Goal: Check status: Check status

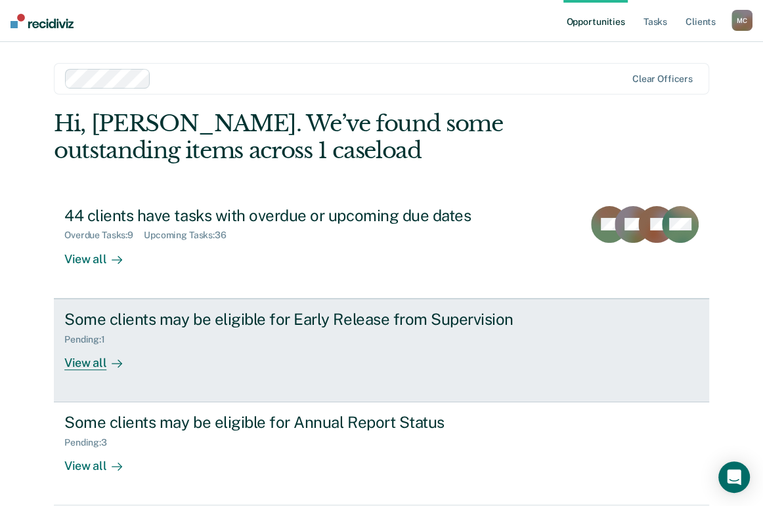
click at [181, 333] on div "Pending : 1" at bounding box center [294, 337] width 461 height 16
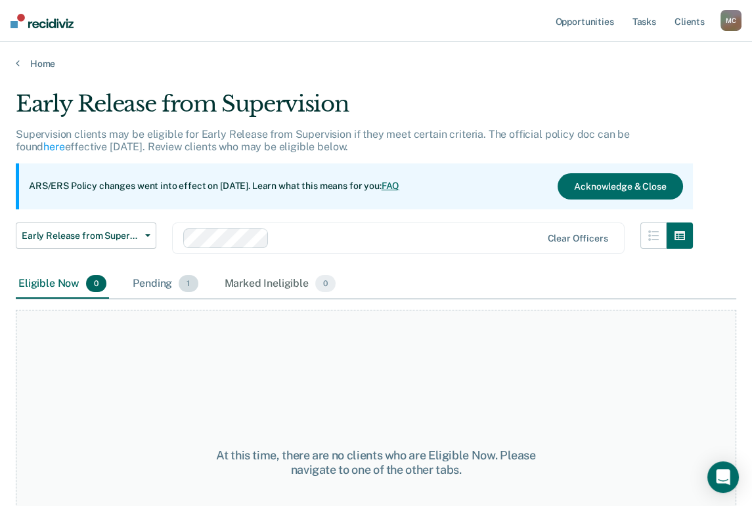
click at [142, 289] on div "Pending 1" at bounding box center [165, 284] width 70 height 29
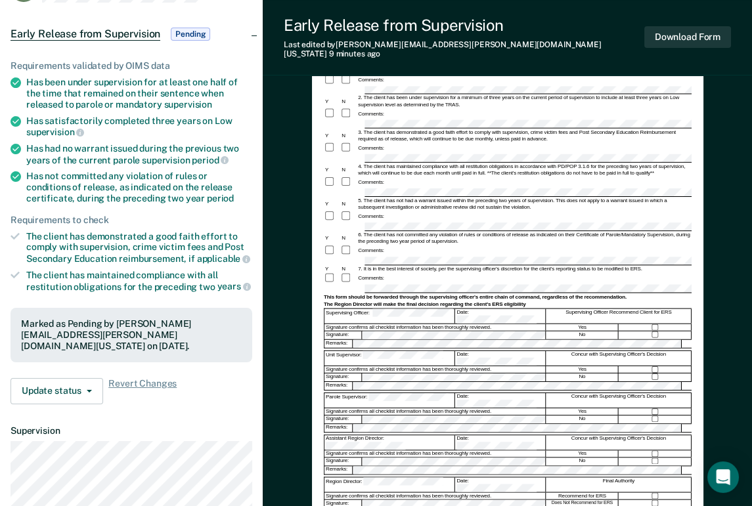
scroll to position [292, 0]
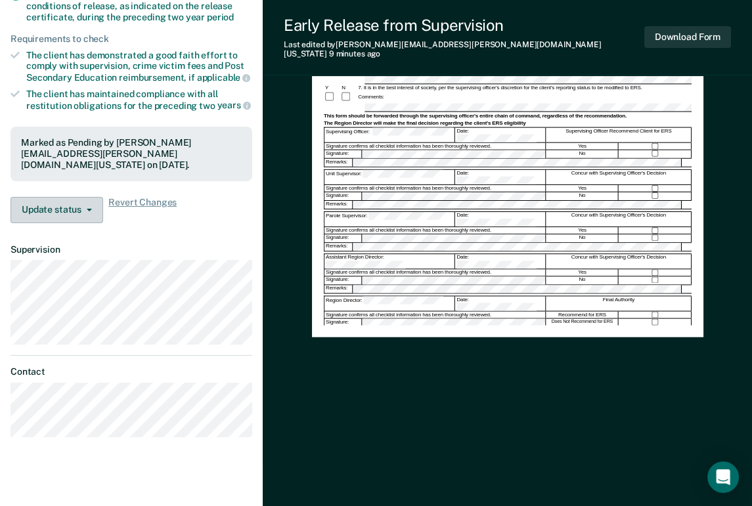
click at [72, 201] on button "Update status" at bounding box center [57, 210] width 93 height 26
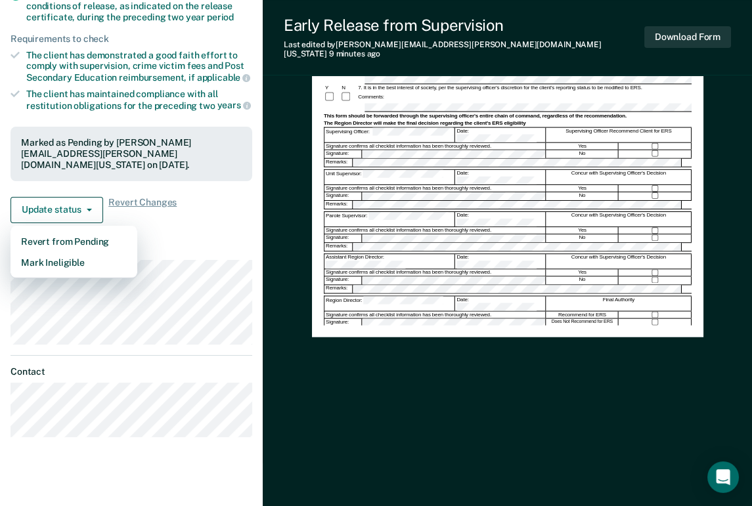
click at [225, 244] on dt "Supervision" at bounding box center [132, 249] width 242 height 11
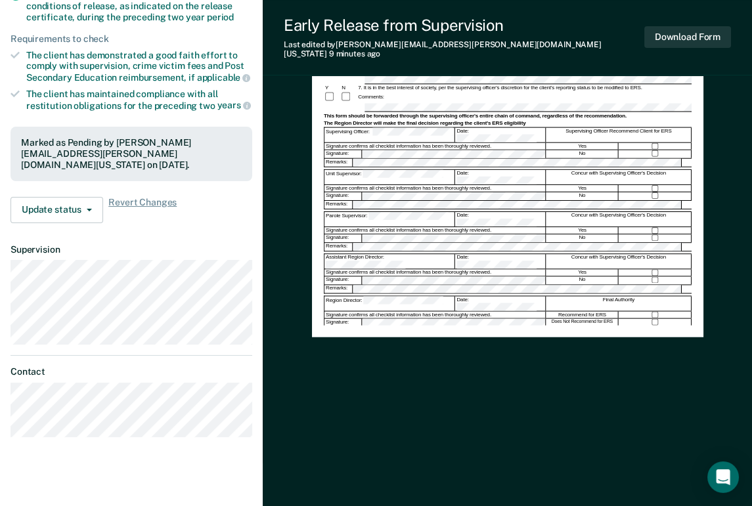
scroll to position [0, 0]
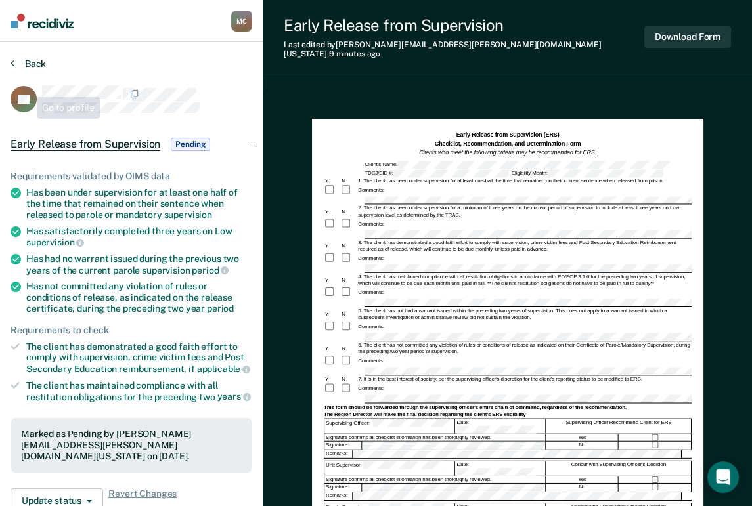
click at [24, 67] on button "Back" at bounding box center [28, 64] width 35 height 12
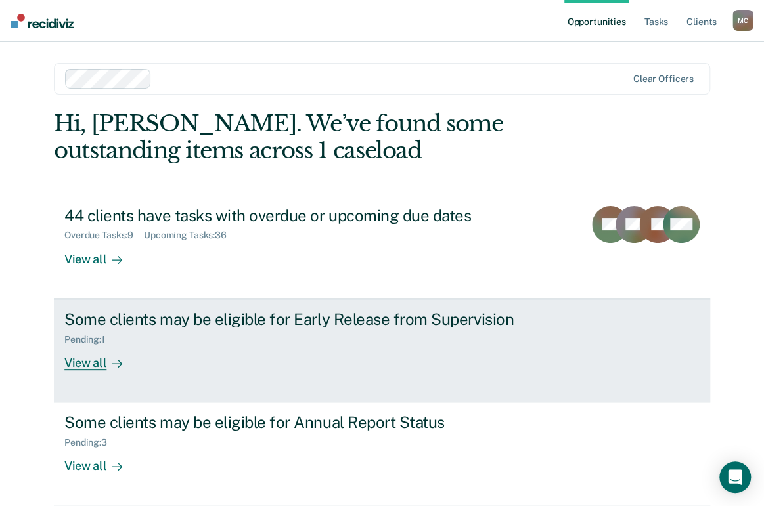
click at [168, 352] on div "Some clients may be eligible for Early Release from Supervision Pending : 1 Vie…" at bounding box center [310, 340] width 493 height 60
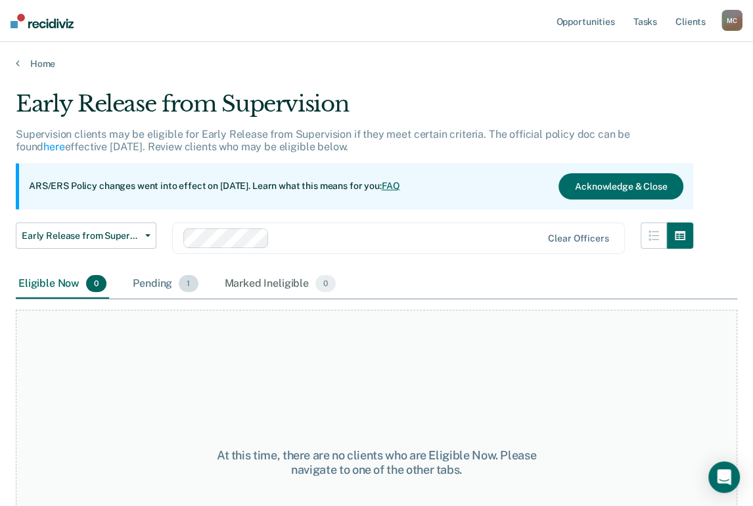
click at [162, 292] on div "Pending 1" at bounding box center [165, 284] width 70 height 29
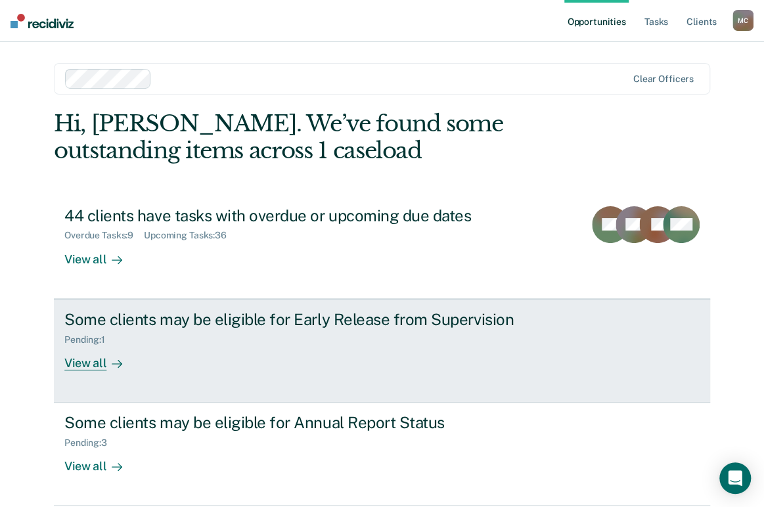
click at [152, 337] on div "Pending : 1" at bounding box center [294, 337] width 461 height 16
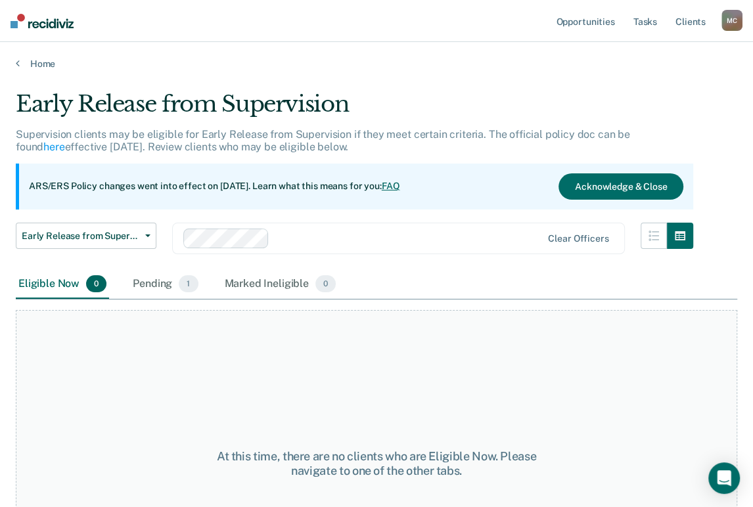
click at [152, 267] on div "Early Release from Supervision Early Release from Supervision Annual Report Sta…" at bounding box center [86, 246] width 141 height 47
click at [162, 287] on div "Pending 1" at bounding box center [165, 284] width 70 height 29
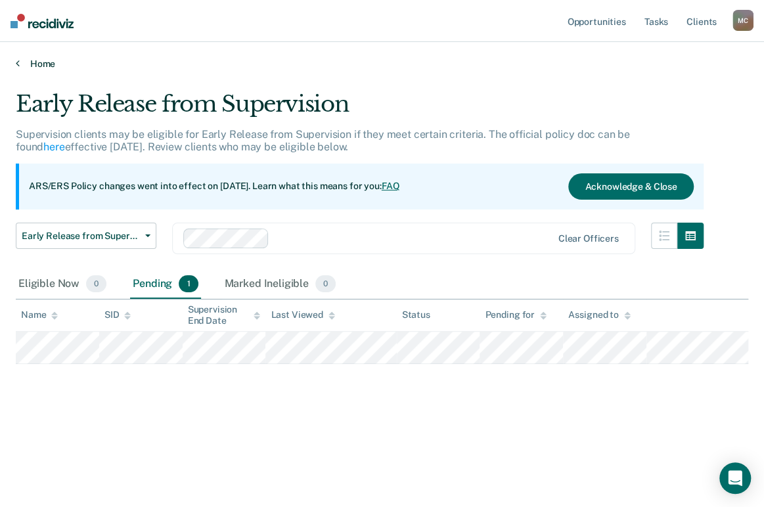
click at [33, 63] on link "Home" at bounding box center [382, 64] width 732 height 12
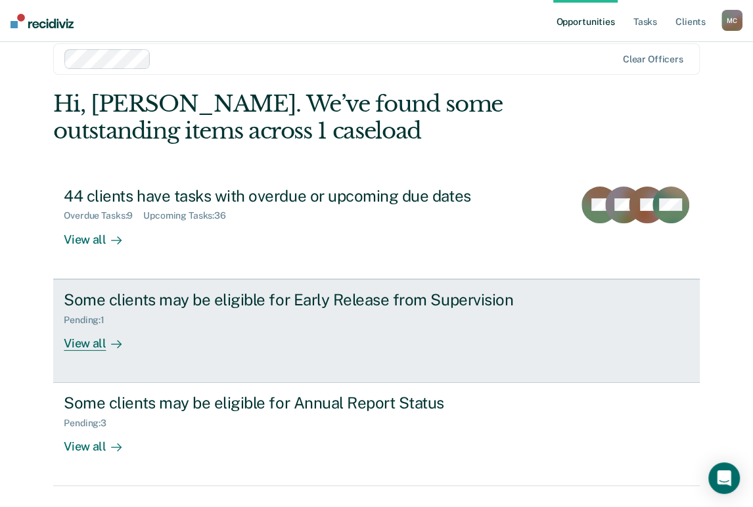
scroll to position [51, 0]
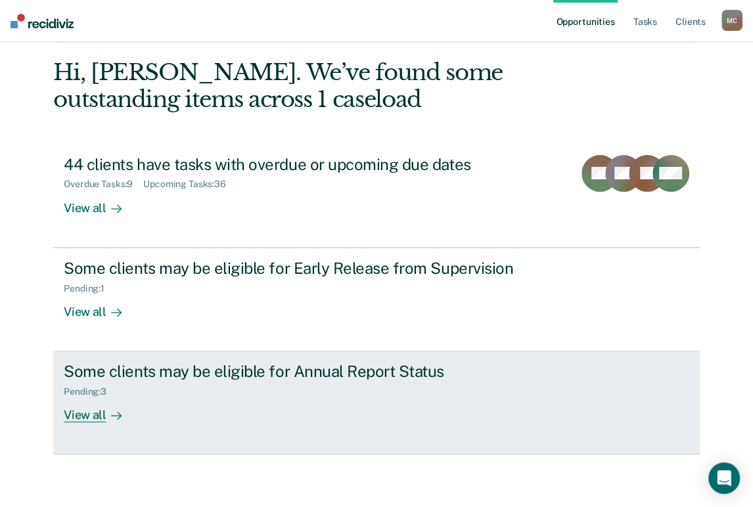
click at [261, 393] on div "Pending : 3" at bounding box center [294, 389] width 461 height 16
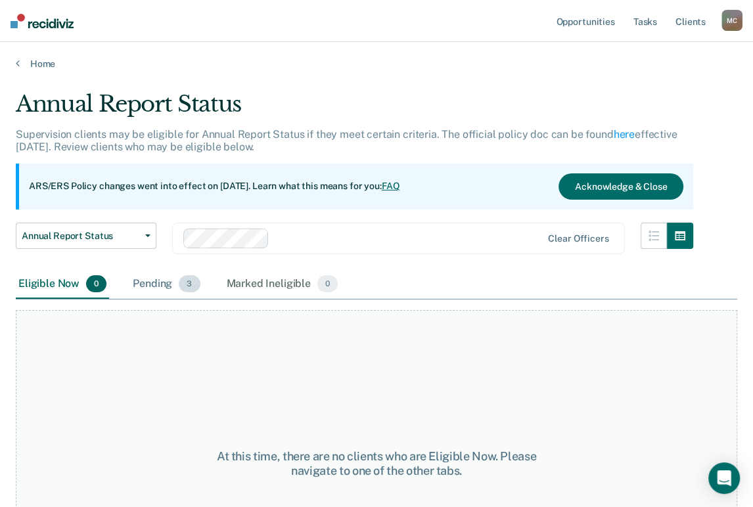
click at [176, 280] on div "Pending 3" at bounding box center [166, 284] width 72 height 29
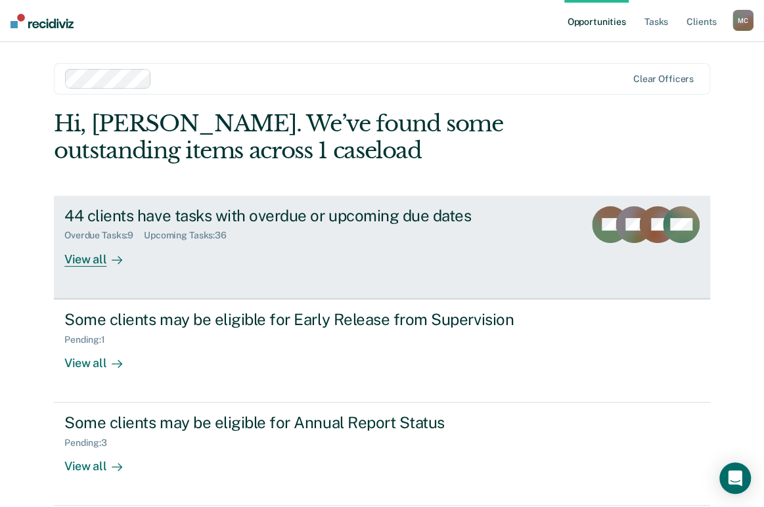
click at [379, 240] on div "Overdue Tasks : 9 Upcoming Tasks : 36" at bounding box center [294, 233] width 461 height 16
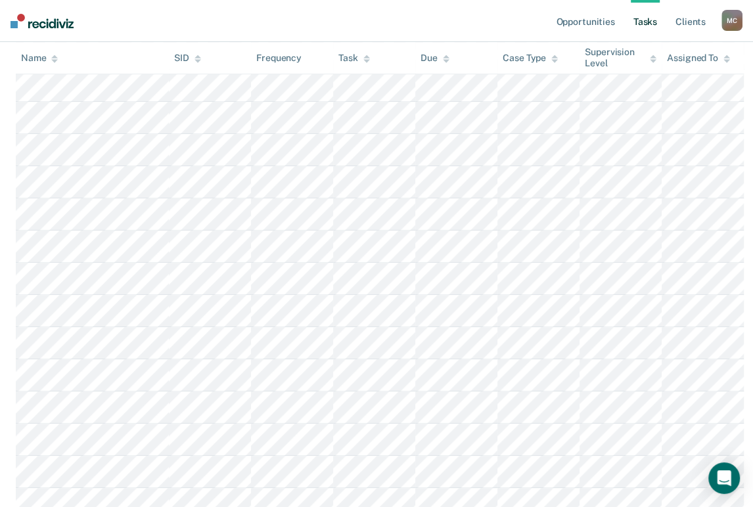
scroll to position [730, 0]
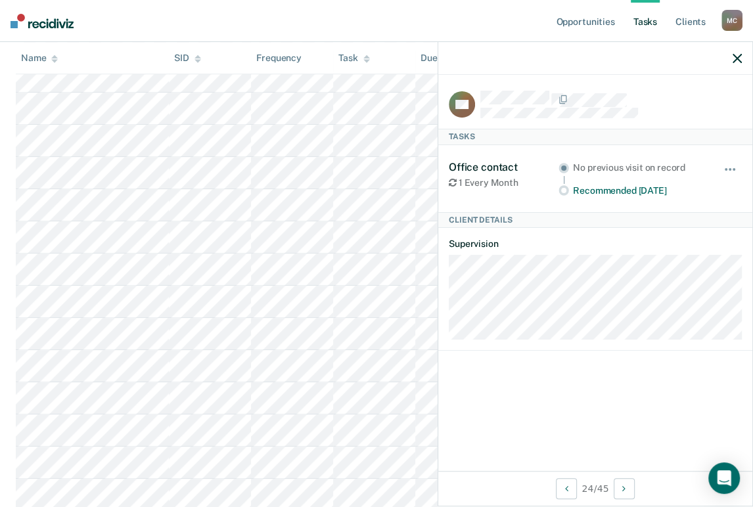
drag, startPoint x: 442, startPoint y: 302, endPoint x: 579, endPoint y: 385, distance: 159.7
click at [579, 385] on div "MF Tasks Office contact 1 Every Month No previous visit on record Recommended i…" at bounding box center [595, 273] width 314 height 396
click at [730, 168] on span "button" at bounding box center [729, 169] width 3 height 3
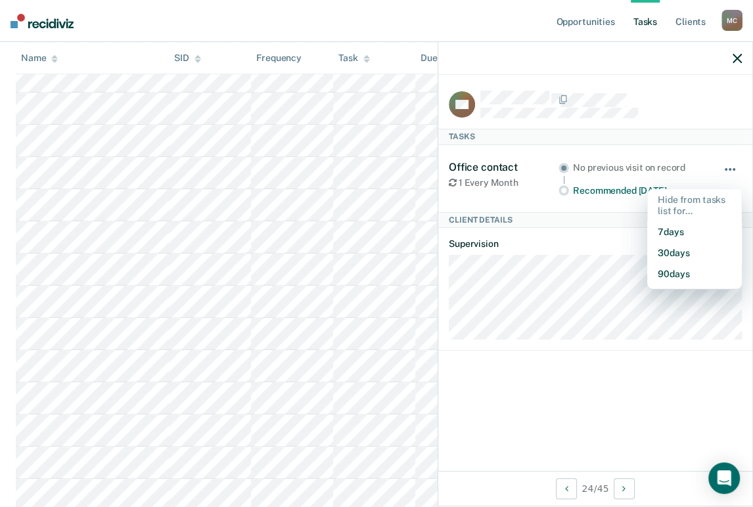
click at [730, 168] on span "button" at bounding box center [729, 169] width 3 height 3
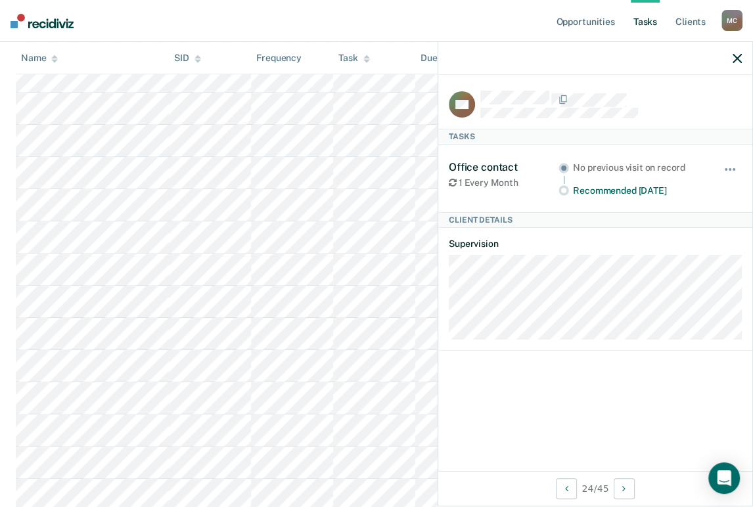
click at [738, 58] on icon "button" at bounding box center [736, 58] width 9 height 9
drag, startPoint x: 653, startPoint y: 83, endPoint x: 680, endPoint y: 373, distance: 291.5
click at [680, 374] on div "MF Tasks Office contact 1 Every Month No previous visit on record Recommended i…" at bounding box center [595, 273] width 314 height 396
click at [732, 168] on span "button" at bounding box center [733, 169] width 3 height 3
click at [705, 197] on div "Office contact 1 Every Month No previous visit on record Recommended in 19 days…" at bounding box center [595, 178] width 293 height 67
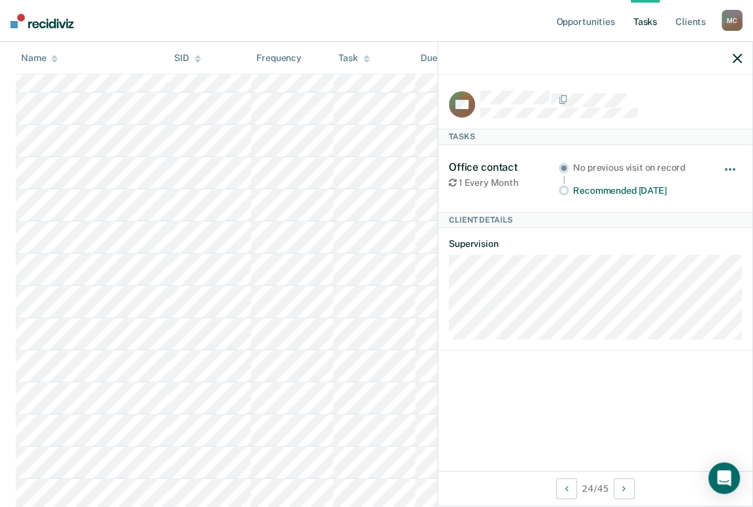
click at [738, 170] on button "button" at bounding box center [730, 175] width 22 height 21
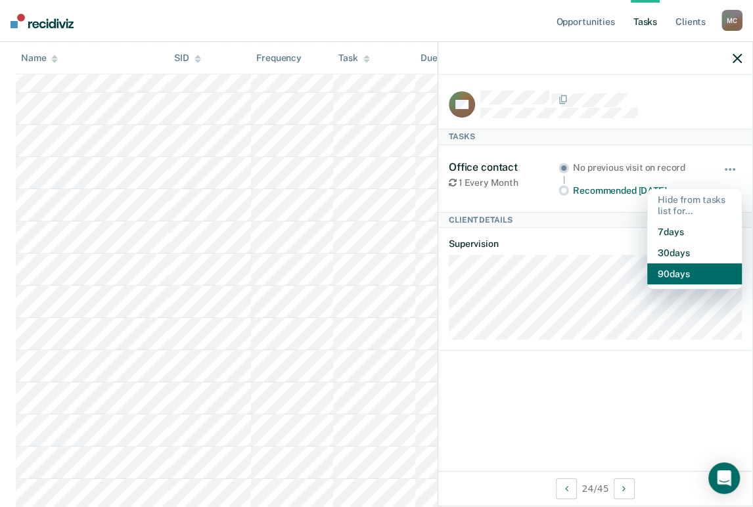
click at [722, 282] on button "90 days" at bounding box center [694, 273] width 95 height 21
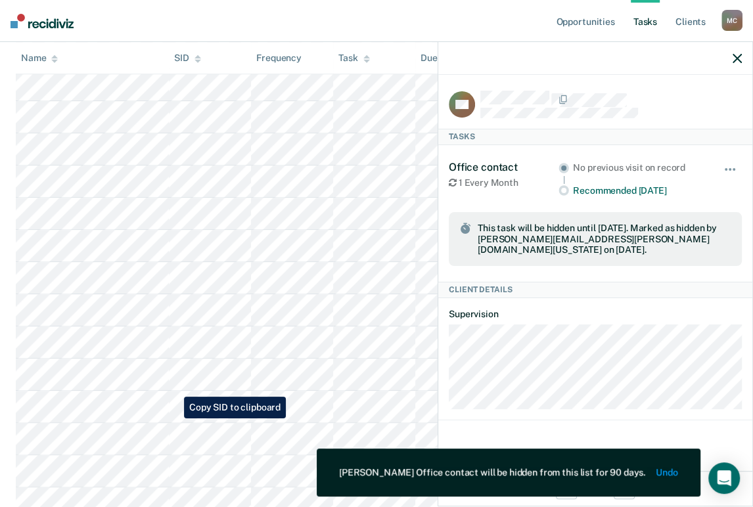
scroll to position [875, 0]
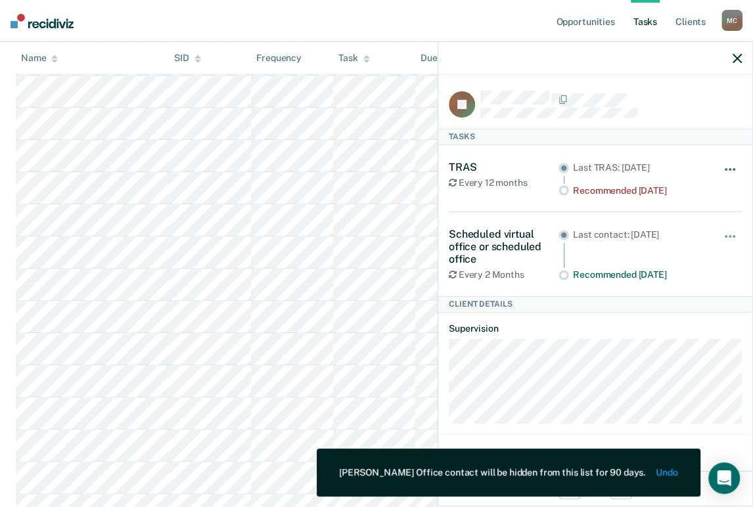
click at [719, 165] on button "button" at bounding box center [730, 175] width 22 height 21
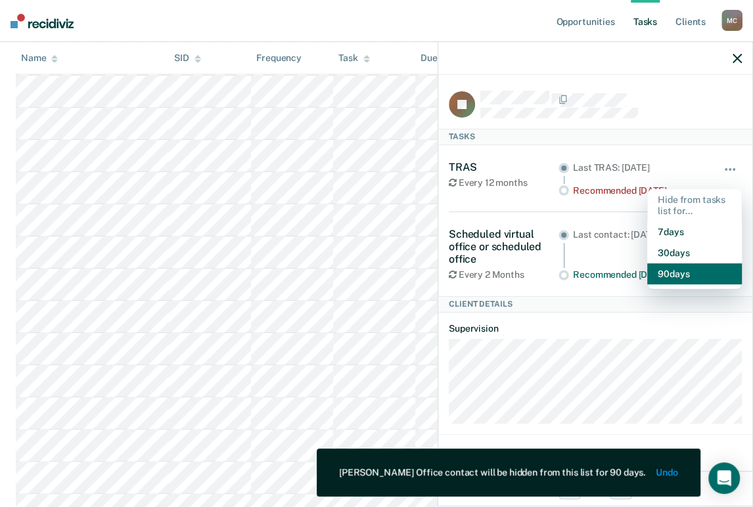
click at [709, 278] on button "90 days" at bounding box center [694, 273] width 95 height 21
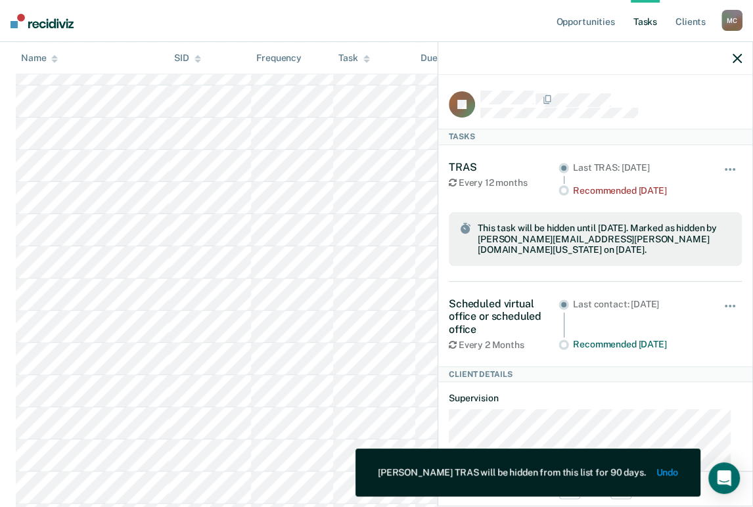
scroll to position [1021, 0]
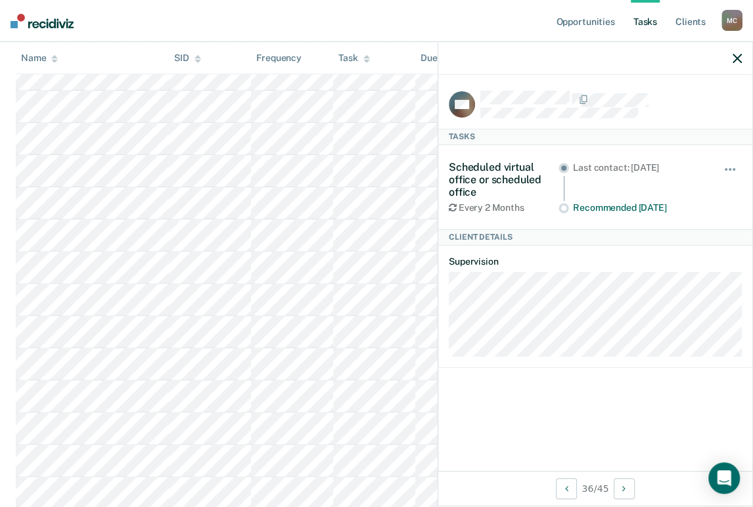
drag, startPoint x: 9, startPoint y: 416, endPoint x: 632, endPoint y: 229, distance: 651.4
click at [632, 229] on div "Client Details" at bounding box center [595, 237] width 314 height 16
click at [739, 165] on button "button" at bounding box center [730, 175] width 22 height 21
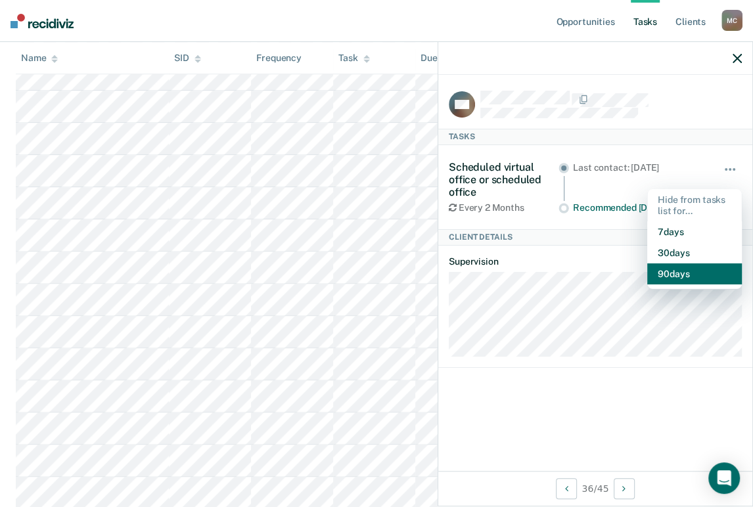
click at [693, 268] on button "90 days" at bounding box center [694, 273] width 95 height 21
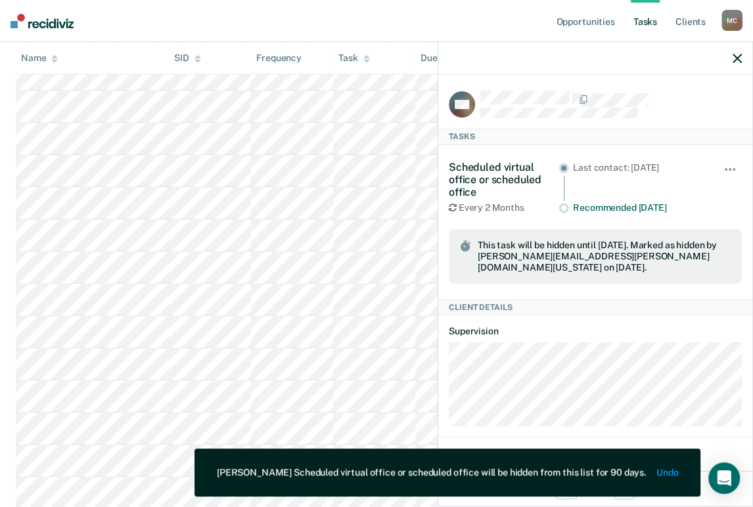
scroll to position [1167, 0]
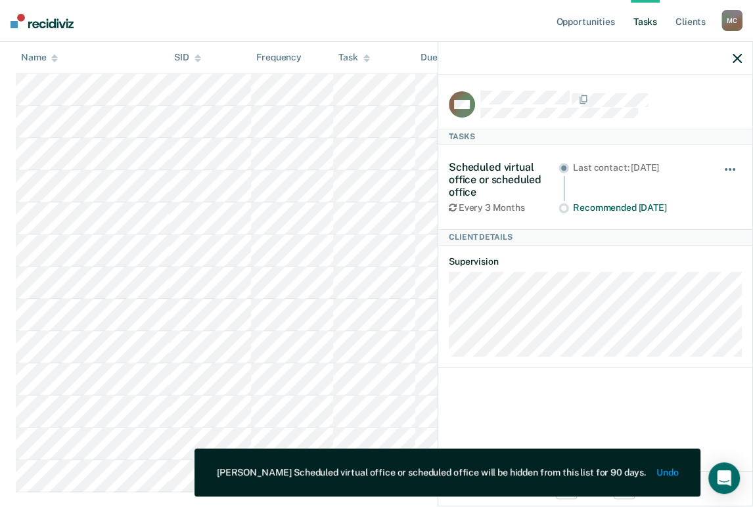
click at [736, 175] on button "button" at bounding box center [730, 175] width 22 height 21
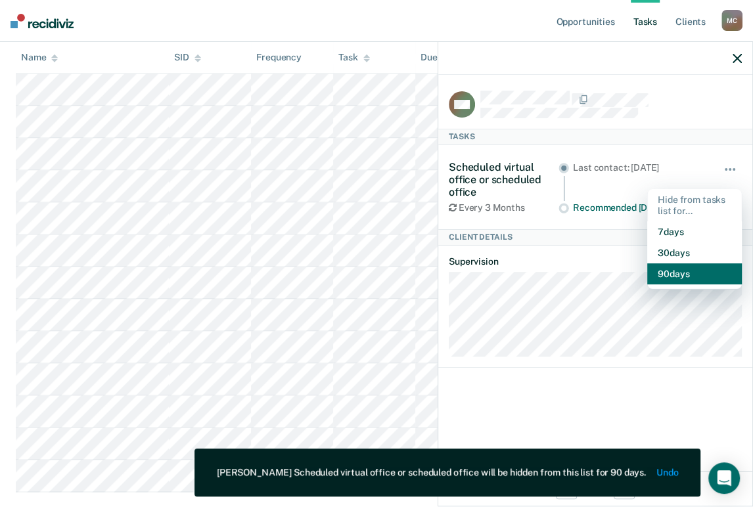
click at [709, 270] on button "90 days" at bounding box center [694, 273] width 95 height 21
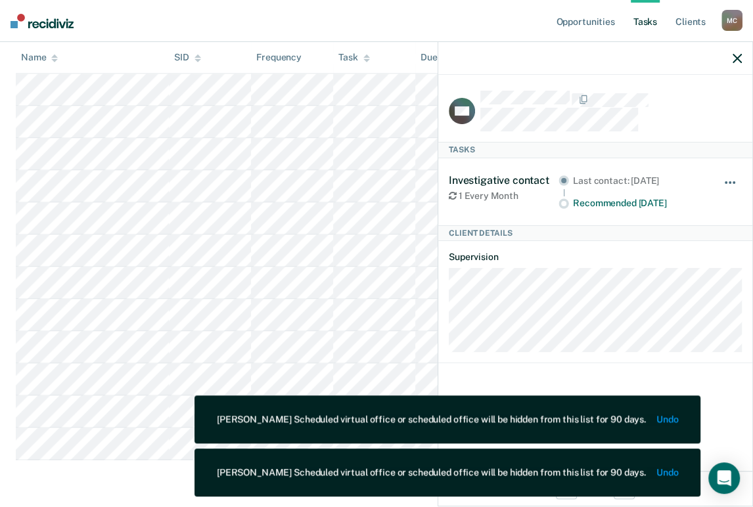
click at [736, 190] on button "button" at bounding box center [730, 189] width 22 height 21
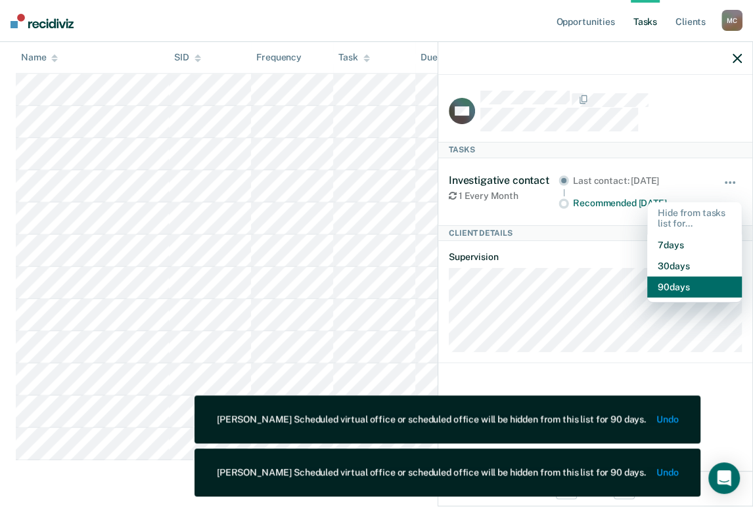
click at [709, 276] on button "90 days" at bounding box center [694, 286] width 95 height 21
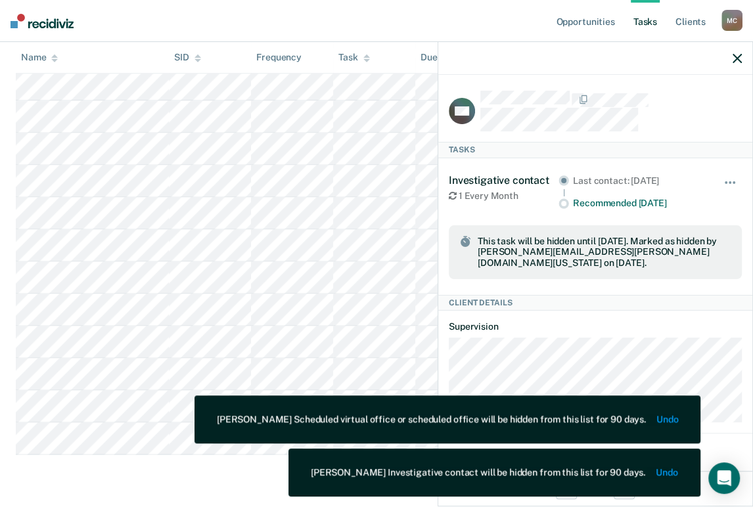
scroll to position [1194, 0]
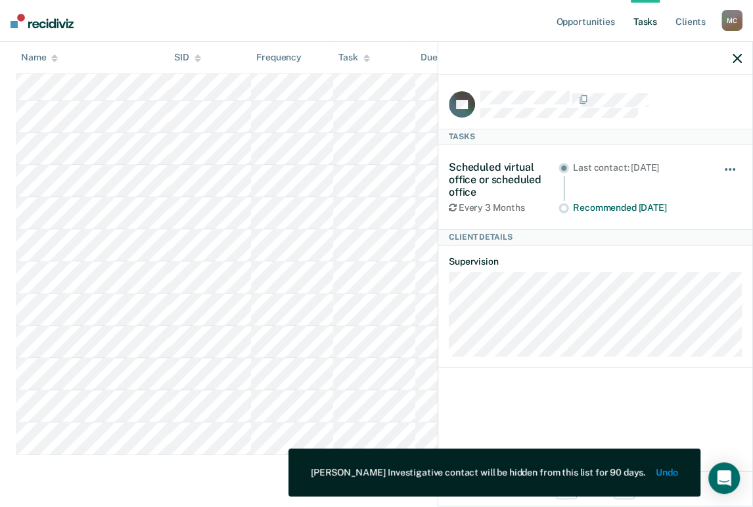
click at [724, 165] on button "button" at bounding box center [730, 175] width 22 height 21
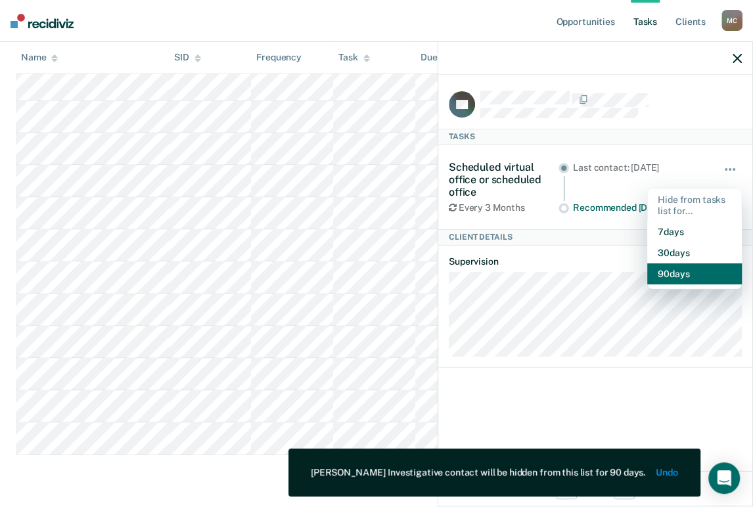
click at [696, 274] on button "90 days" at bounding box center [694, 273] width 95 height 21
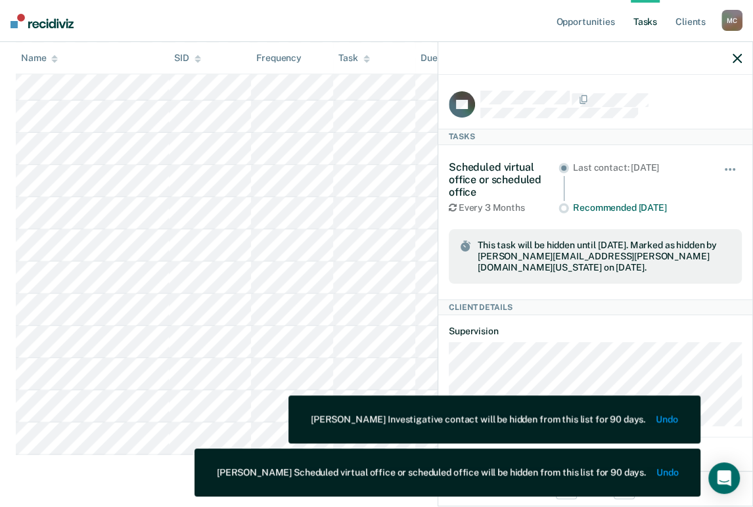
scroll to position [1155, 0]
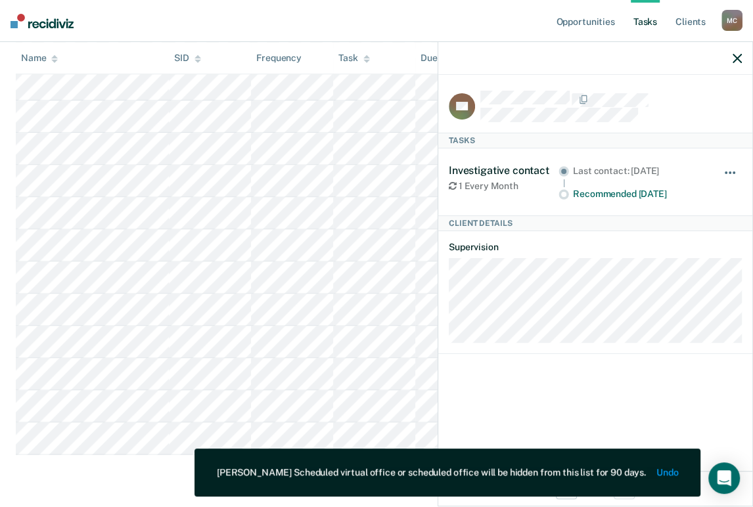
click at [726, 170] on button "button" at bounding box center [730, 179] width 22 height 21
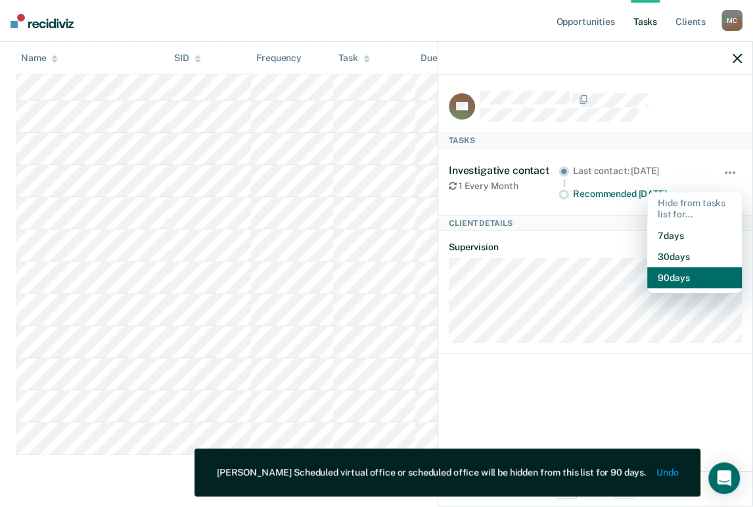
click at [674, 277] on button "90 days" at bounding box center [694, 277] width 95 height 21
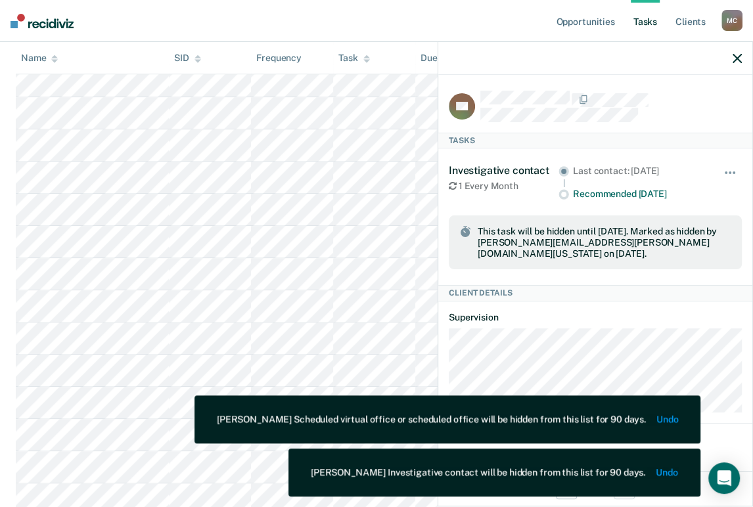
scroll to position [612, 0]
click at [730, 58] on div at bounding box center [595, 58] width 314 height 33
click at [685, 15] on link "Client s" at bounding box center [690, 21] width 35 height 42
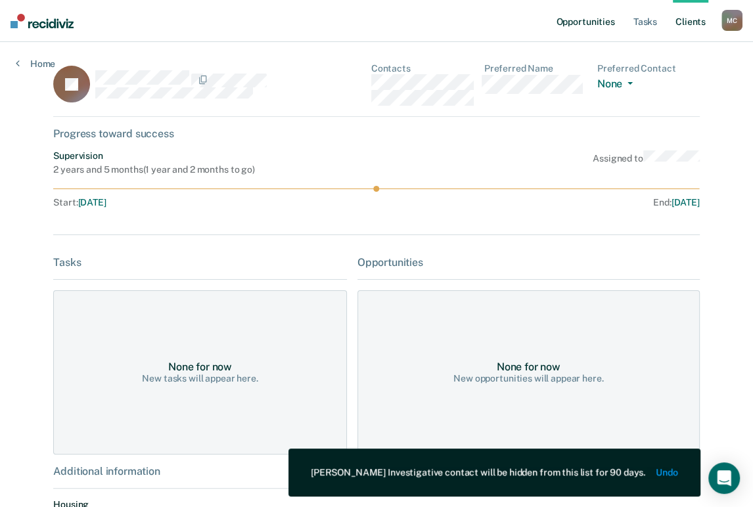
click at [602, 20] on link "Opportunities" at bounding box center [585, 21] width 64 height 42
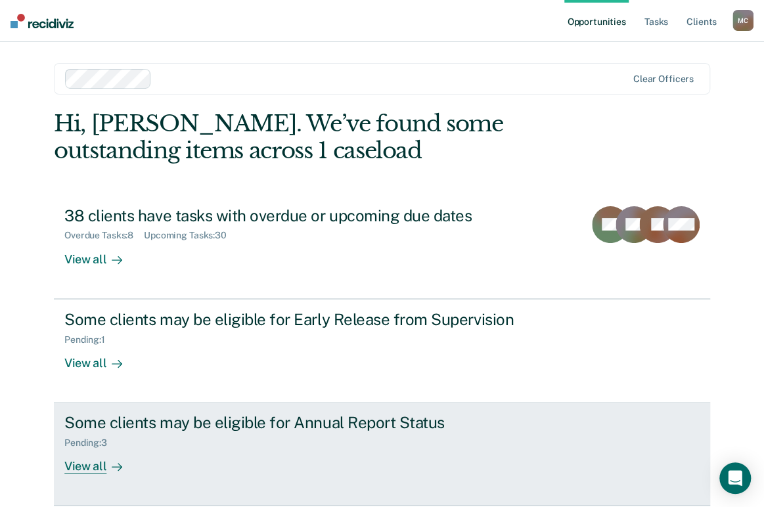
click at [202, 416] on div "Some clients may be eligible for Annual Report Status" at bounding box center [294, 422] width 461 height 19
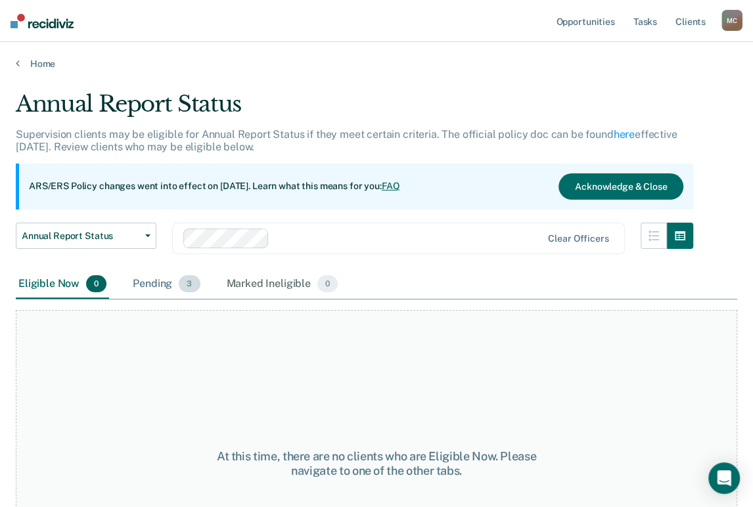
click at [152, 286] on div "Pending 3" at bounding box center [166, 284] width 72 height 29
